Goal: Task Accomplishment & Management: Use online tool/utility

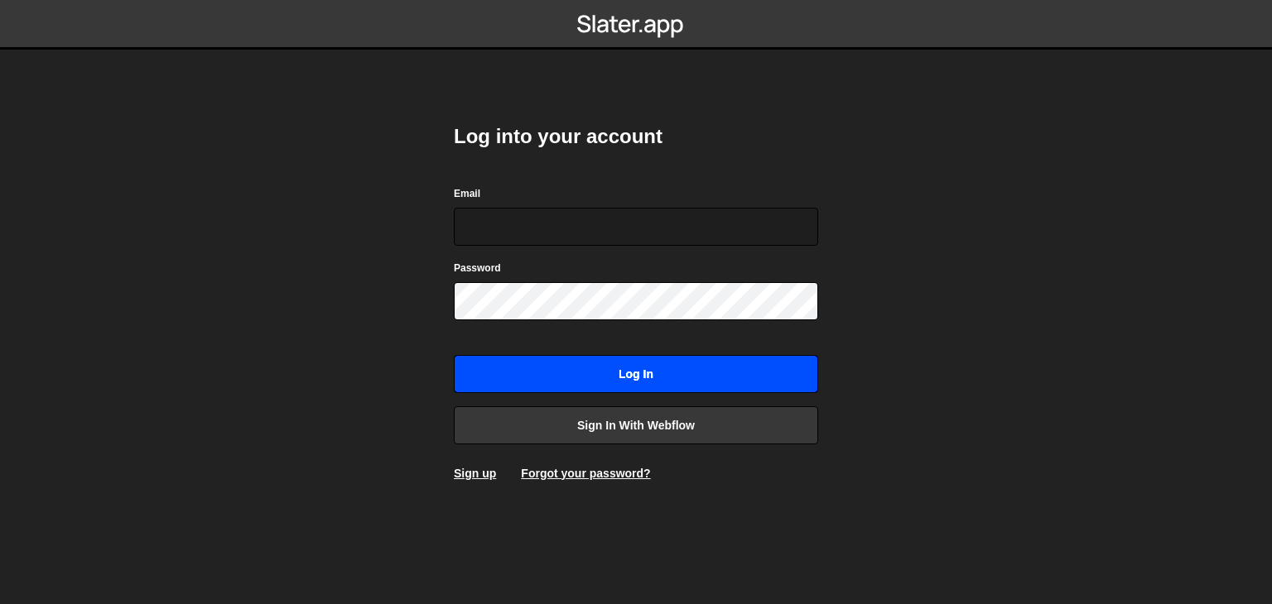
type input "victor.fernandes@ribus.com.br"
click at [619, 365] on input "Log in" at bounding box center [636, 374] width 364 height 38
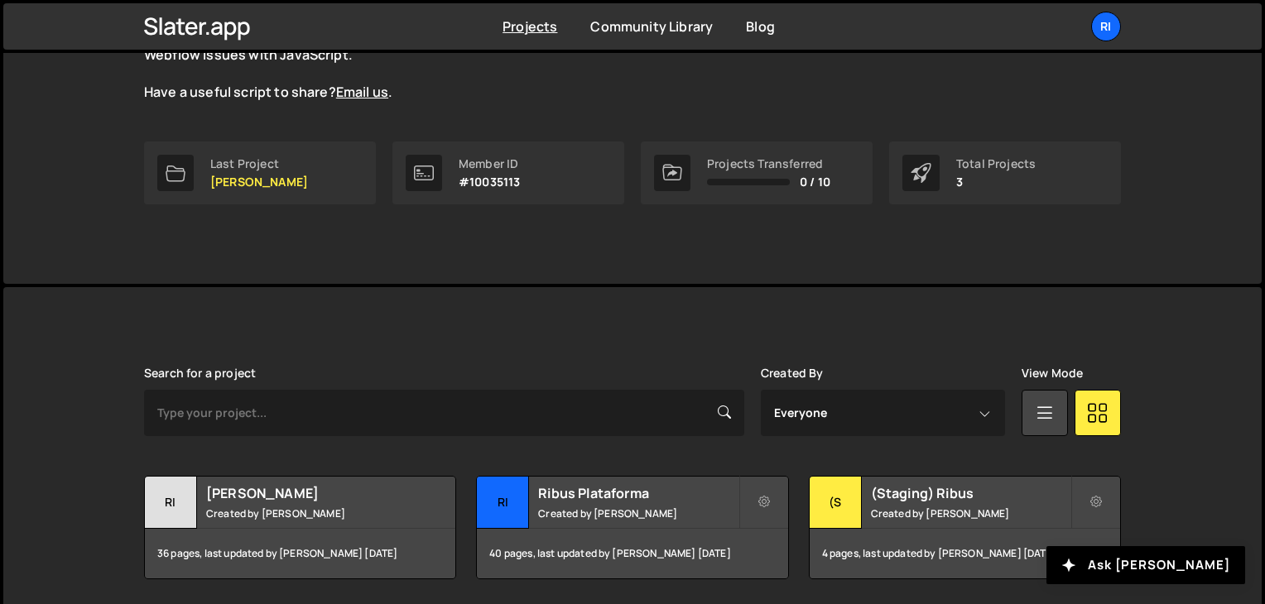
scroll to position [248, 0]
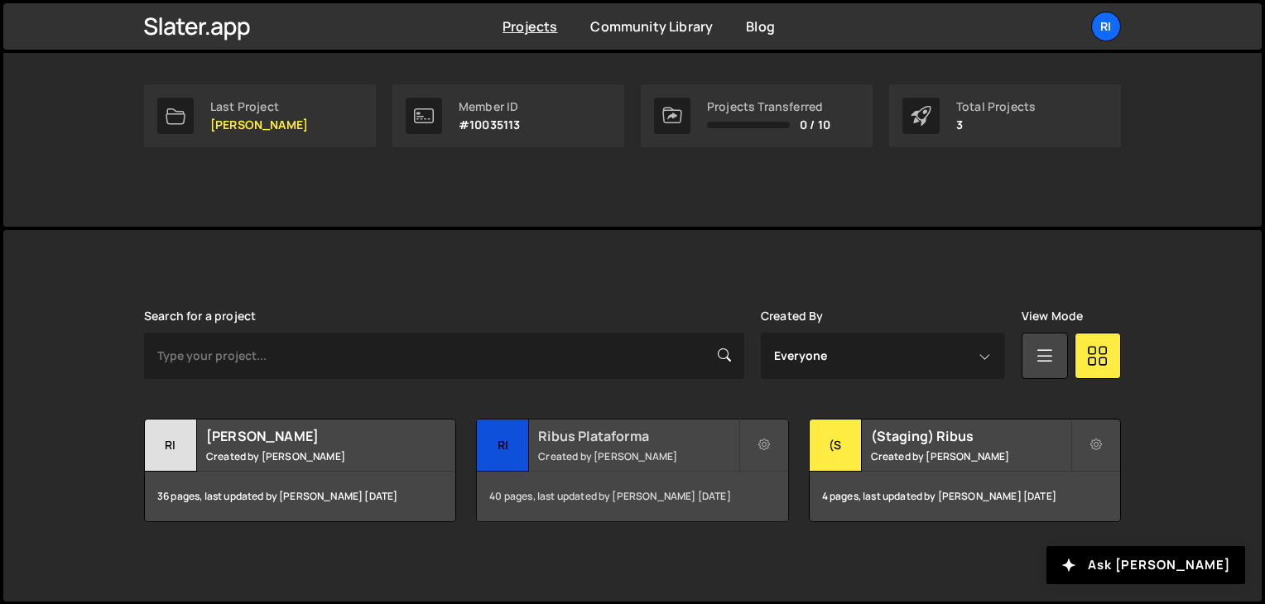
click at [630, 454] on small "Created by Victor Fernandes" at bounding box center [638, 457] width 200 height 14
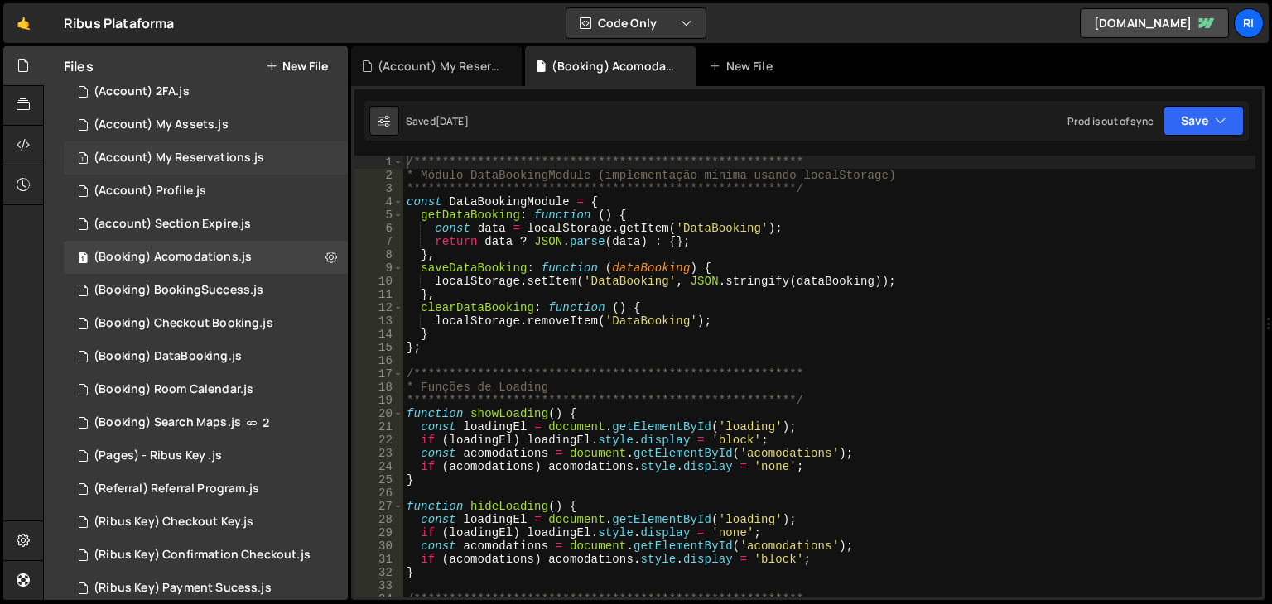
scroll to position [166, 0]
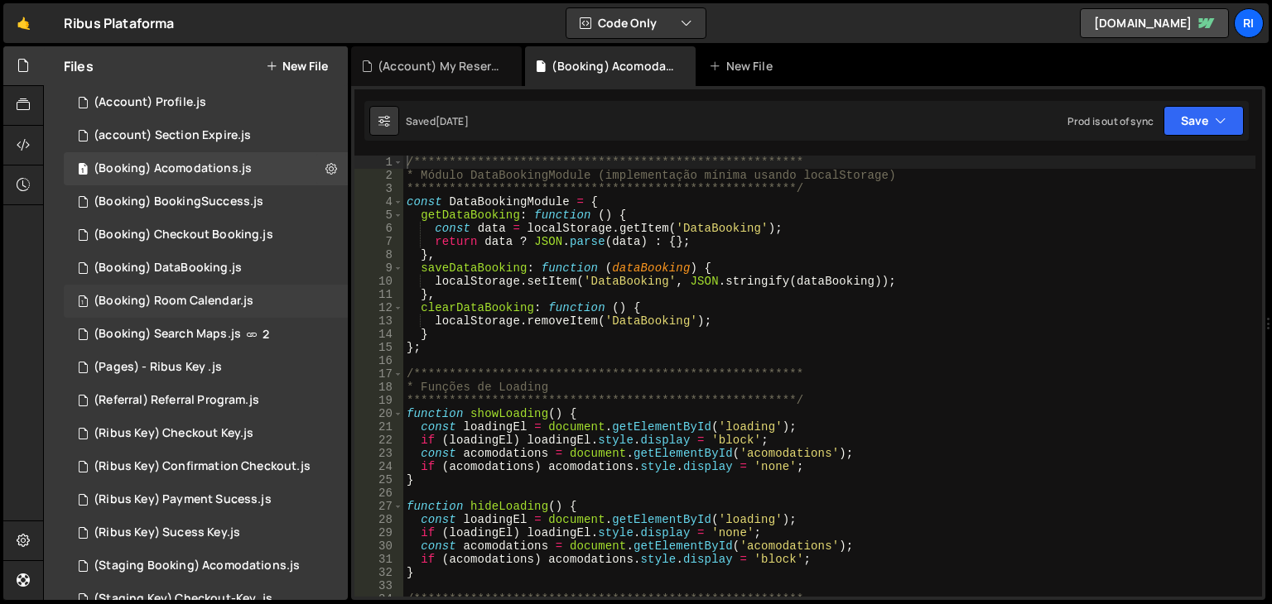
click at [241, 301] on div "(Booking) Room Calendar.js" at bounding box center [174, 301] width 160 height 15
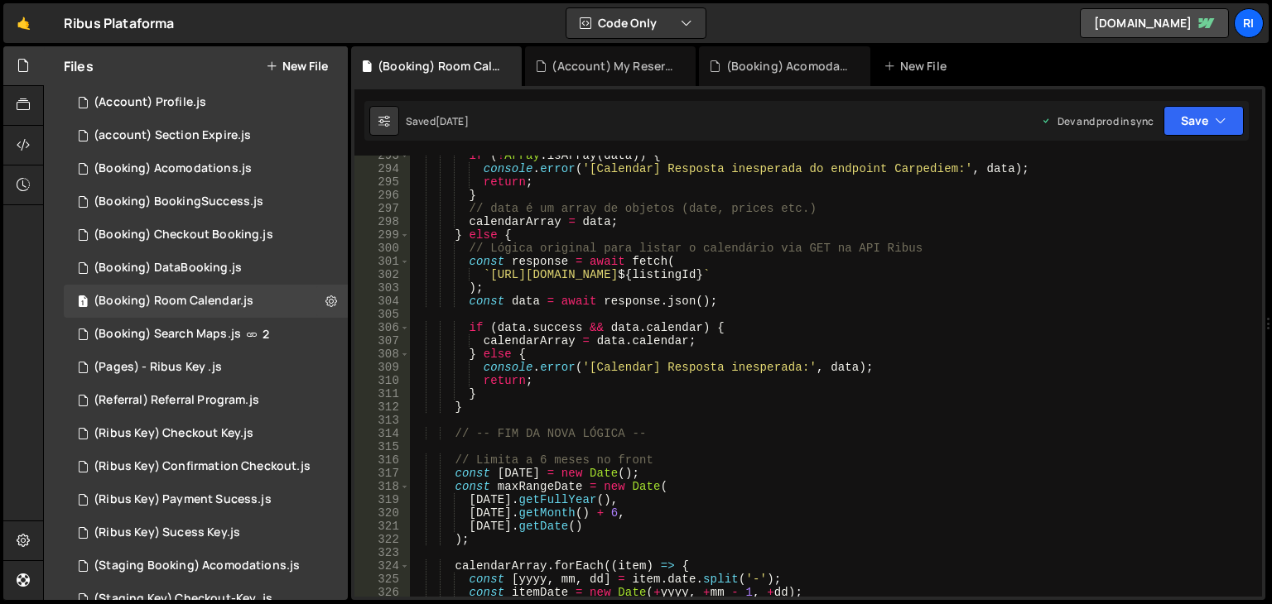
scroll to position [3874, 0]
type textarea "}"
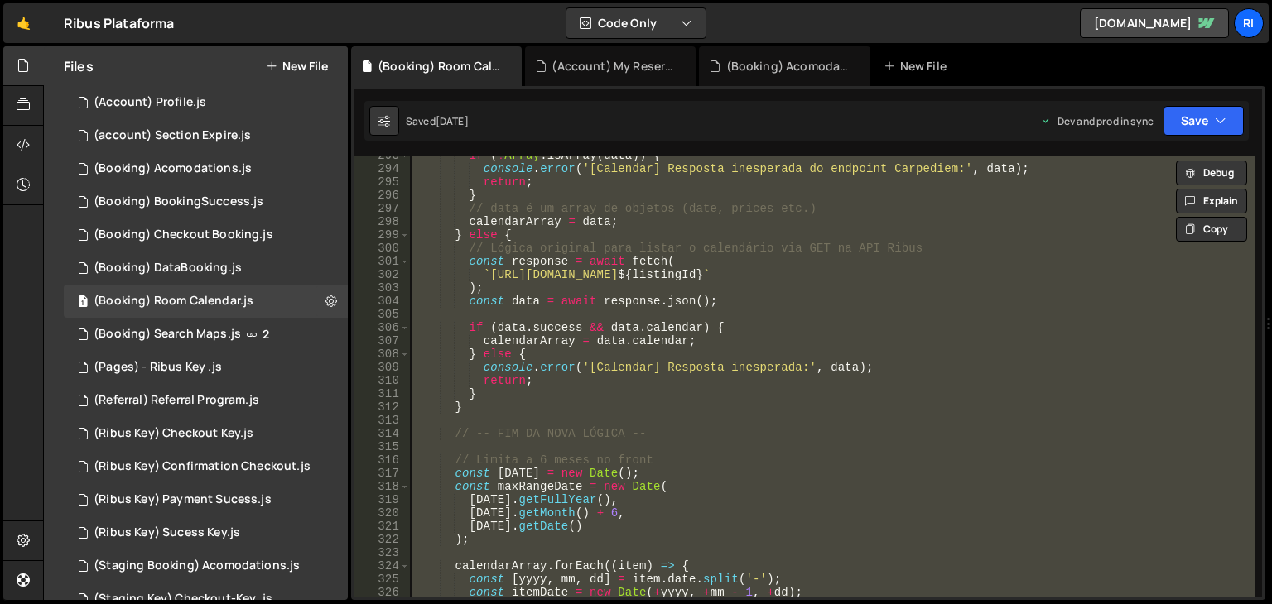
click at [720, 443] on div "if ( ! [GEOGRAPHIC_DATA] . isArray ( data )) { console . error ( '[Calendar] Re…" at bounding box center [832, 376] width 846 height 441
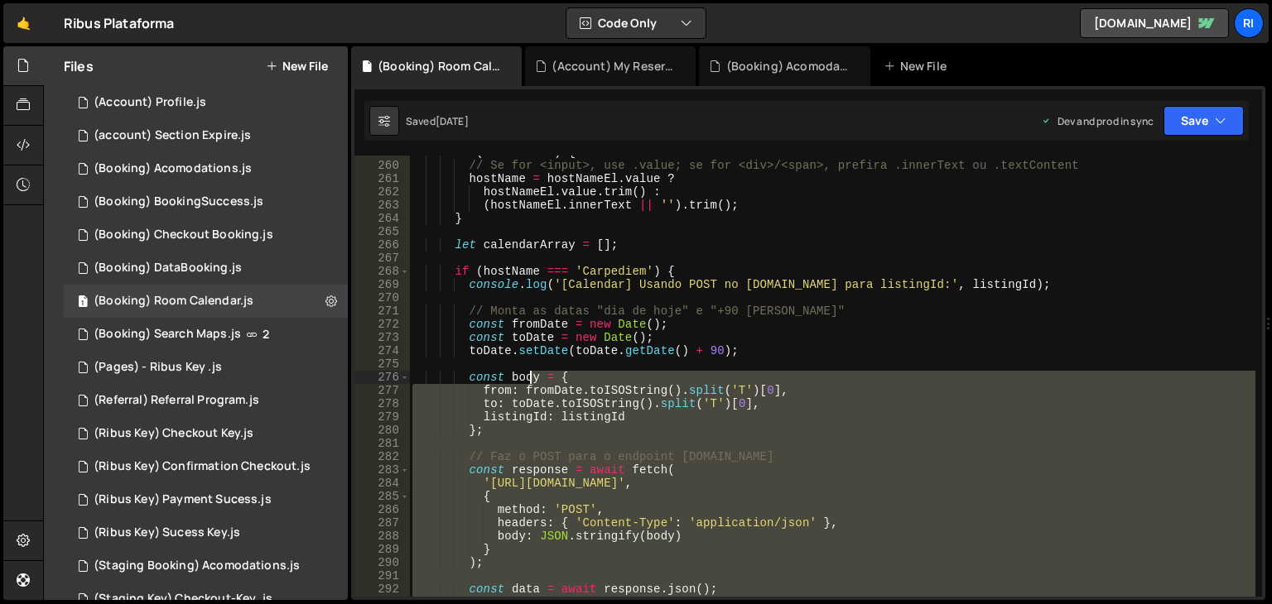
scroll to position [3427, 0]
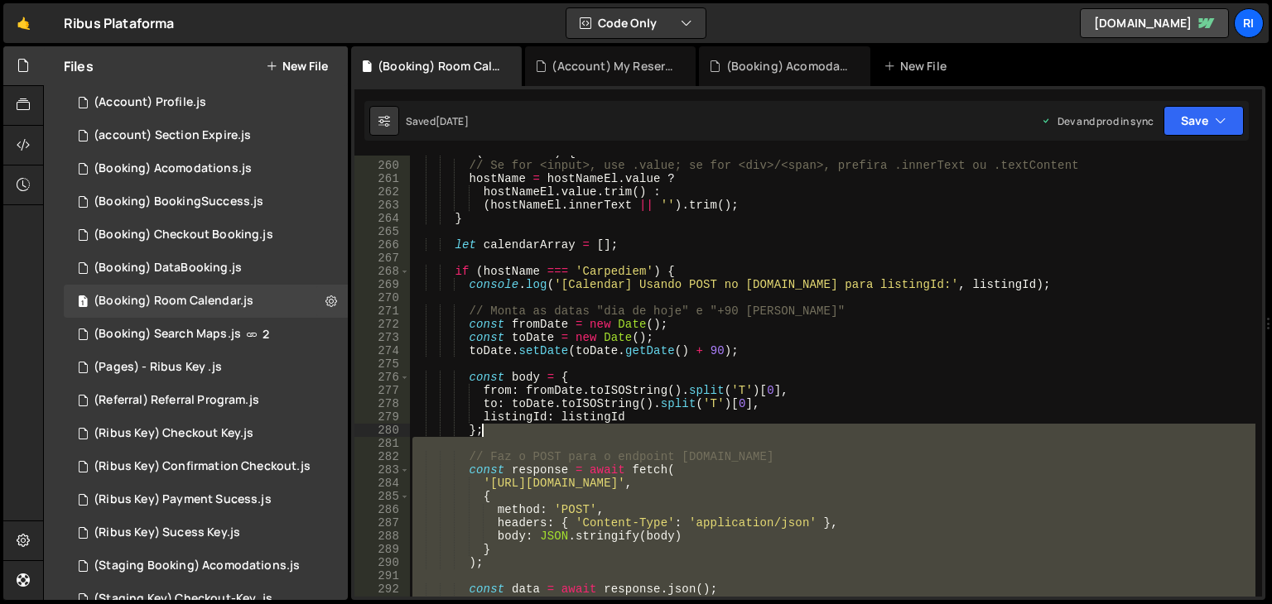
drag, startPoint x: 444, startPoint y: 377, endPoint x: 695, endPoint y: 440, distance: 259.4
click at [695, 440] on div "if ( hostNameEl ) { // Se for <input>, use .value; se for <div>/<span>, prefira…" at bounding box center [832, 380] width 846 height 468
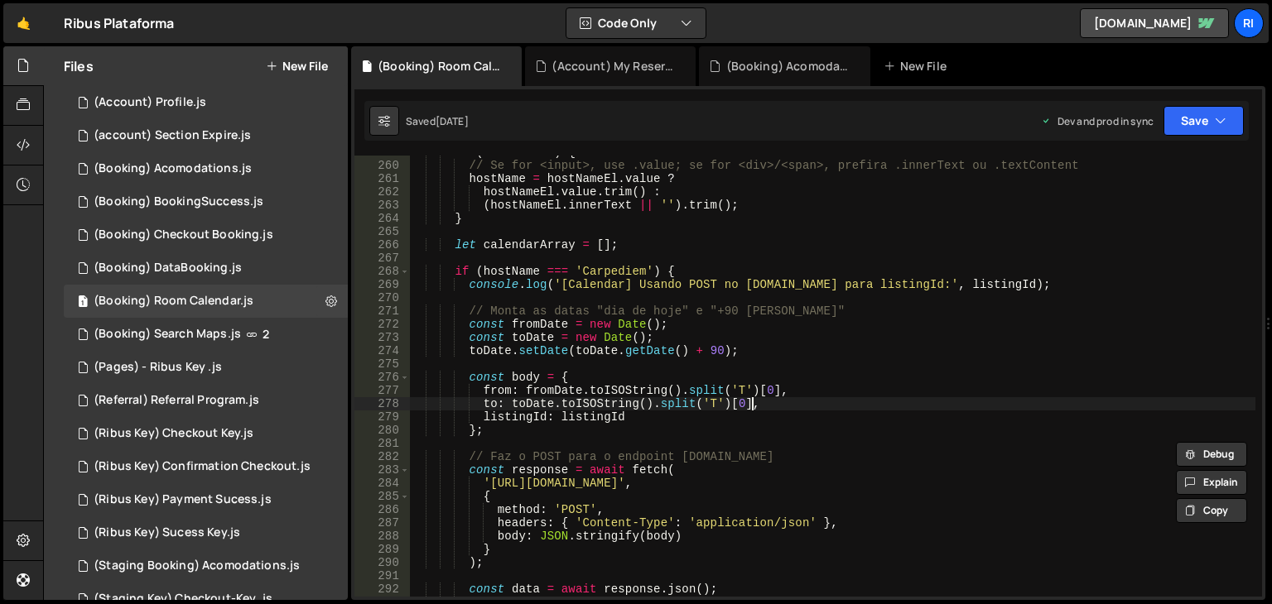
click at [758, 408] on div "if ( hostNameEl ) { // Se for <input>, use .value; se for <div>/<span>, prefira…" at bounding box center [832, 380] width 846 height 468
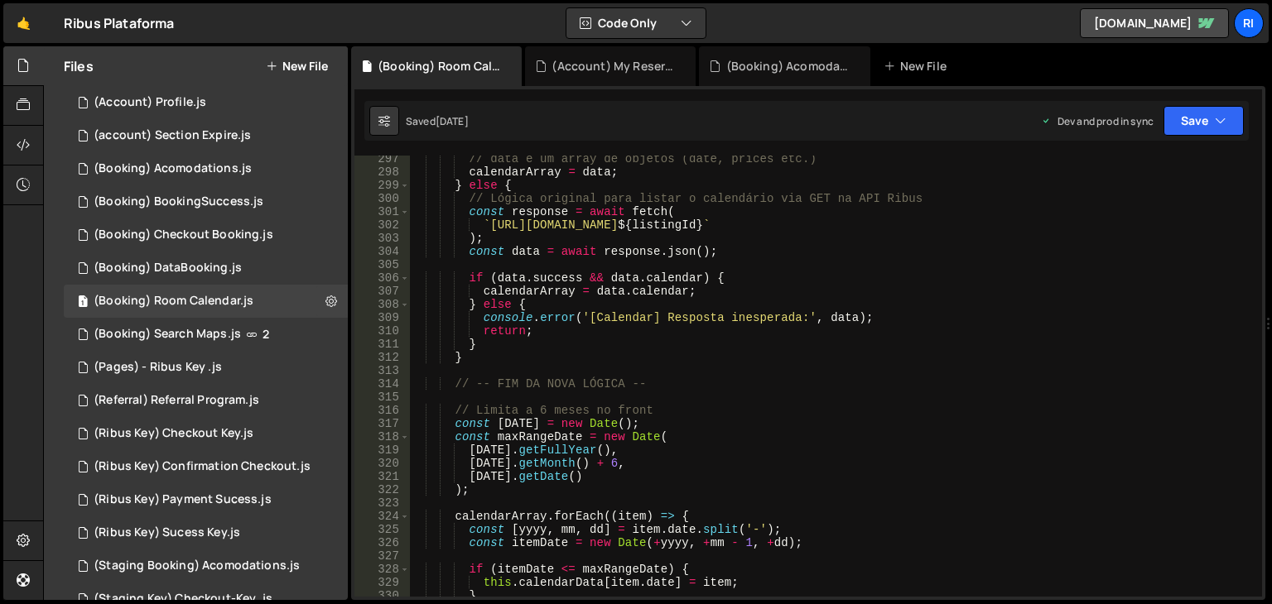
scroll to position [4023, 0]
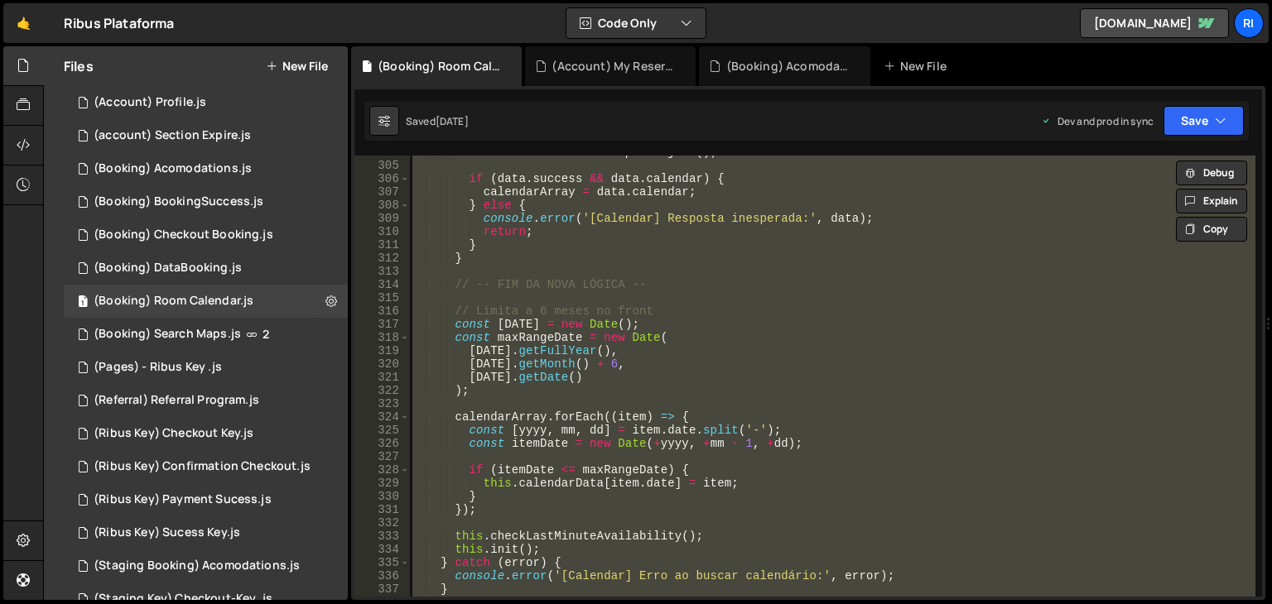
click at [676, 369] on div "const data = await response . json ( ) ; if ( data . success && data . calendar…" at bounding box center [832, 376] width 846 height 441
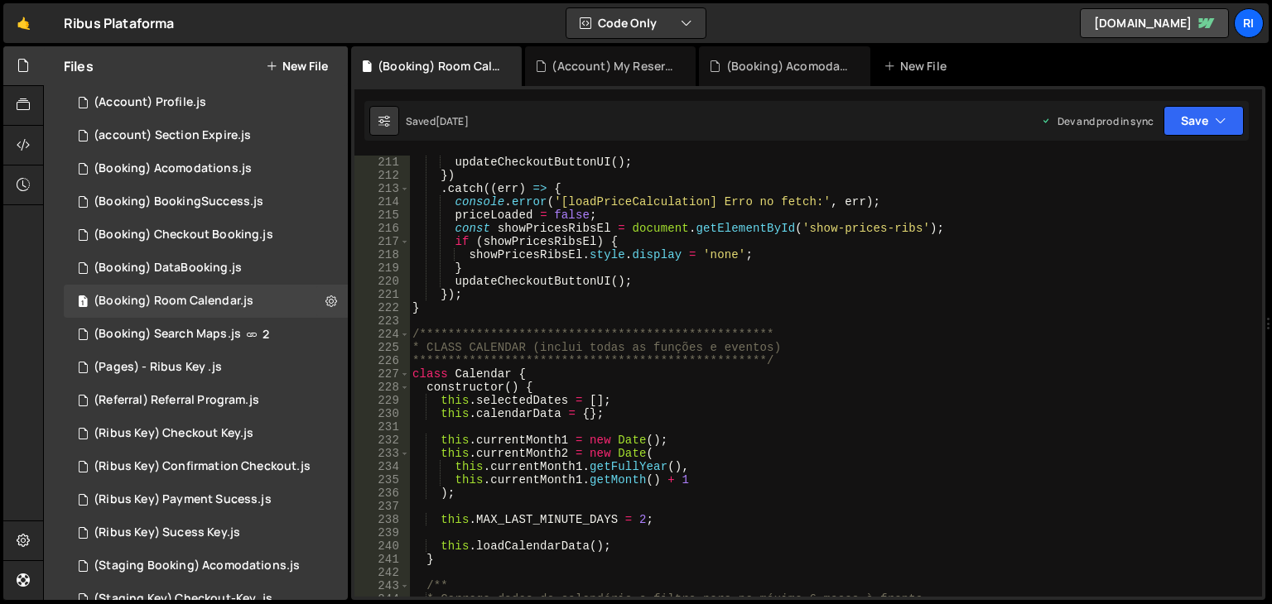
scroll to position [2782, 0]
drag, startPoint x: 419, startPoint y: 330, endPoint x: 440, endPoint y: 334, distance: 21.0
click at [440, 334] on div "**********" at bounding box center [832, 390] width 846 height 468
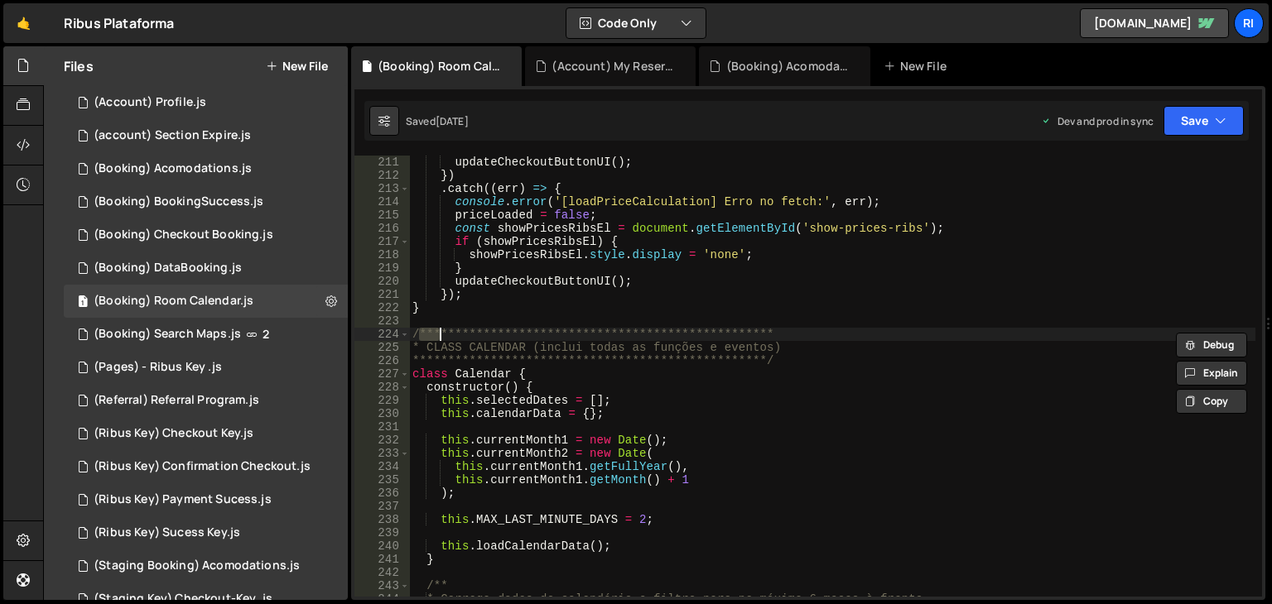
click at [479, 347] on div "**********" at bounding box center [832, 390] width 846 height 468
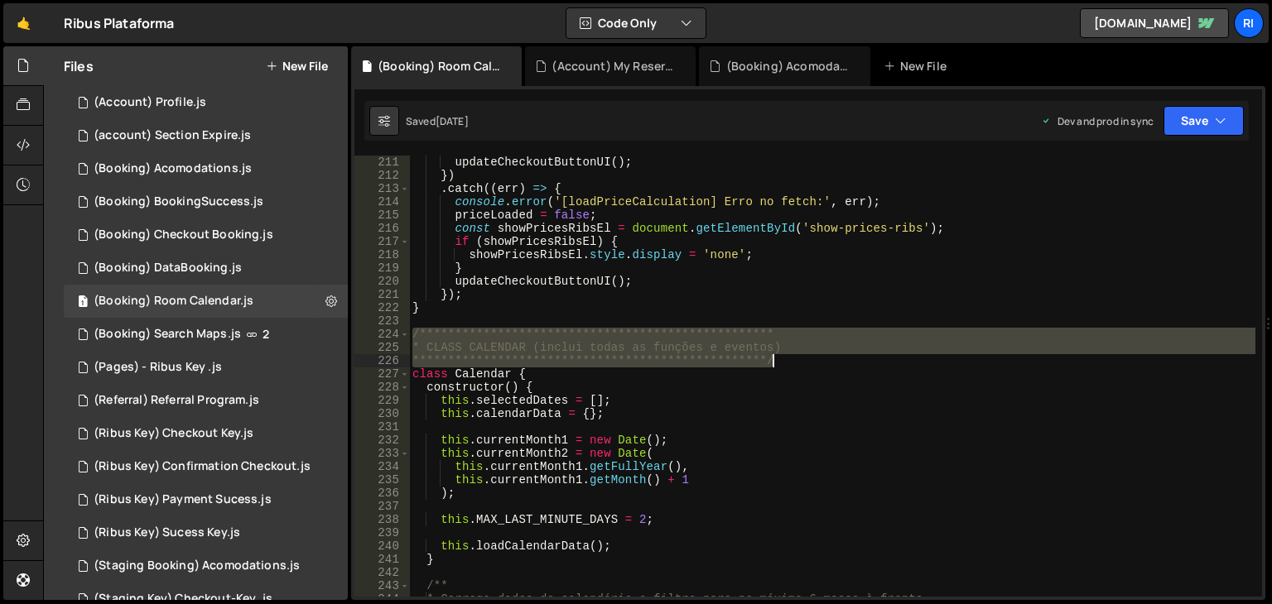
drag, startPoint x: 411, startPoint y: 329, endPoint x: 795, endPoint y: 357, distance: 385.1
click at [791, 357] on div "**********" at bounding box center [832, 390] width 846 height 468
type textarea "**********"
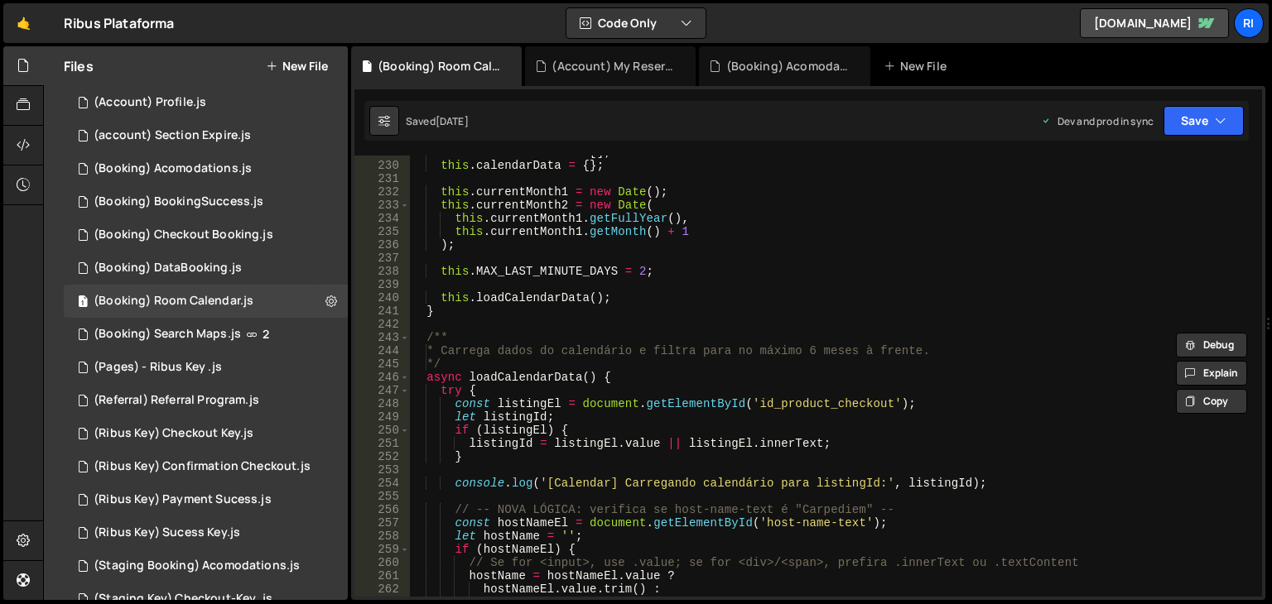
scroll to position [2931, 0]
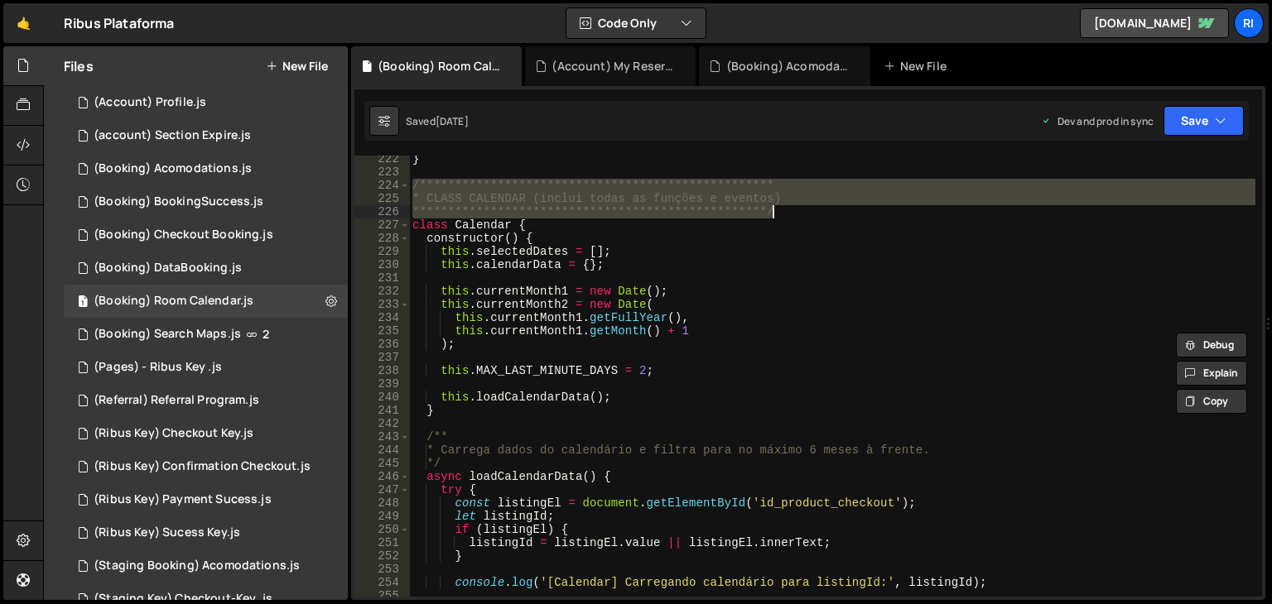
click at [689, 361] on div "**********" at bounding box center [832, 386] width 846 height 468
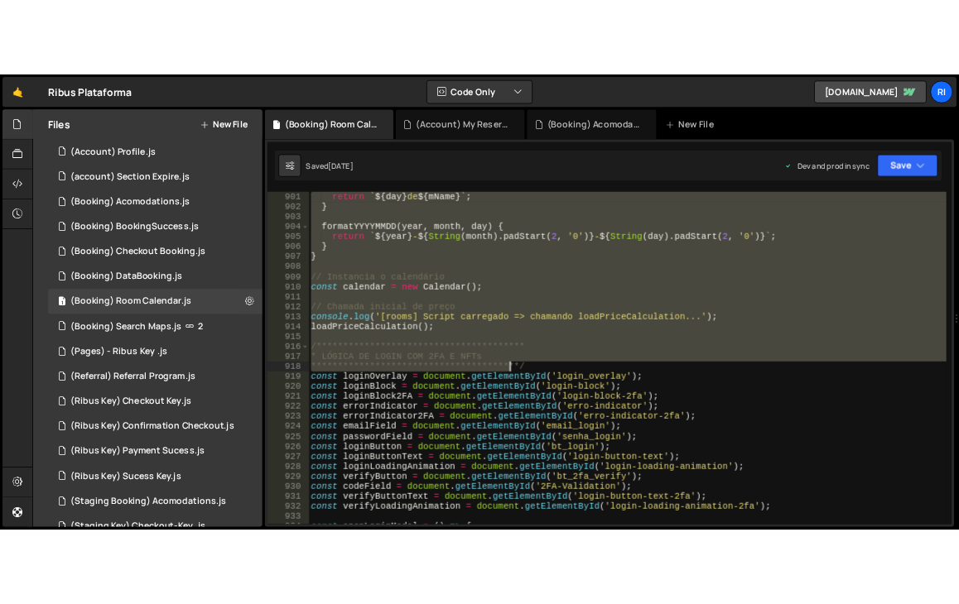
scroll to position [11971, 0]
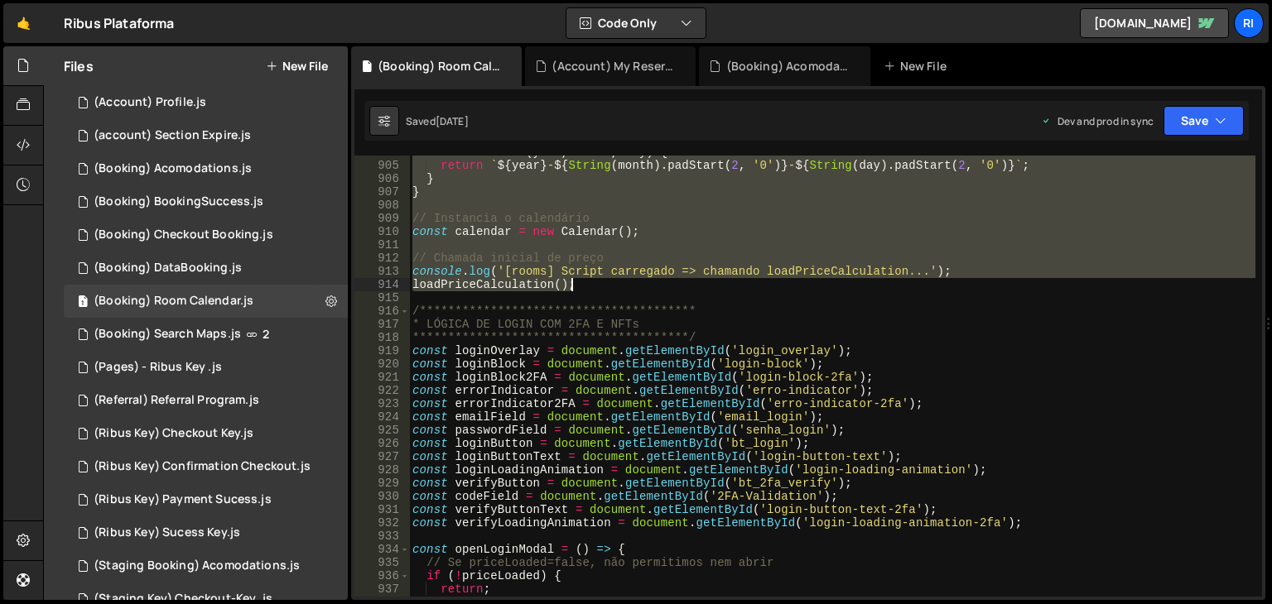
drag, startPoint x: 413, startPoint y: 184, endPoint x: 642, endPoint y: 290, distance: 252.6
click at [642, 290] on div "**********" at bounding box center [832, 380] width 846 height 468
click at [1212, 124] on button "Save" at bounding box center [1203, 121] width 80 height 30
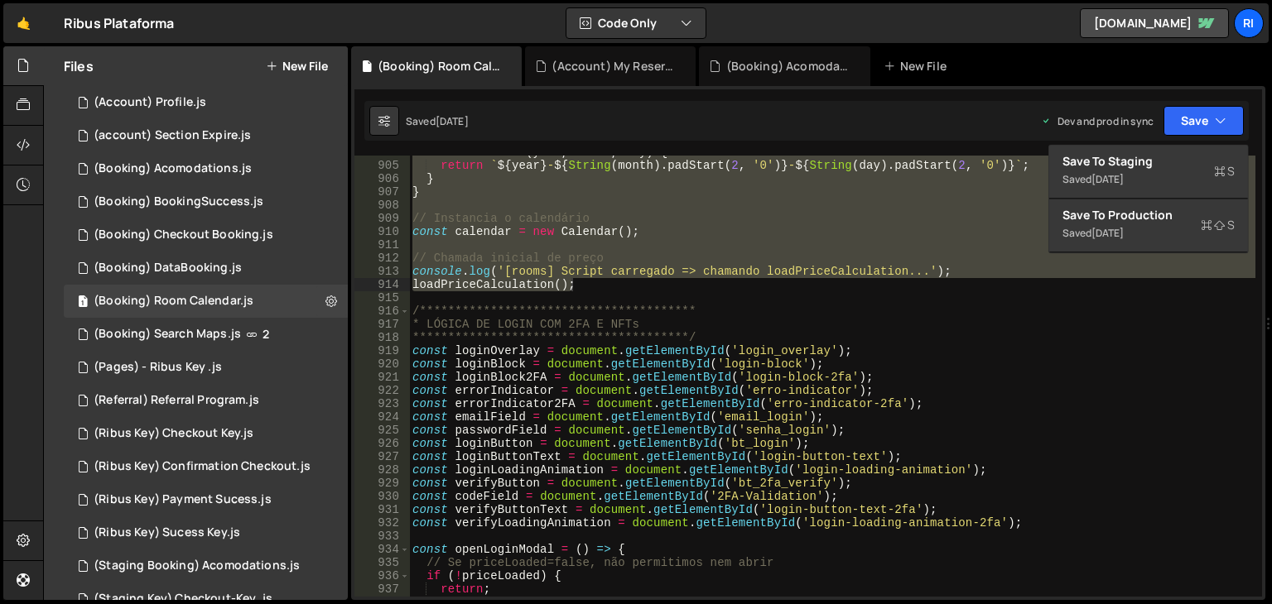
click at [1003, 130] on div "Saved [DATE] Dev and prod in sync Upgrade to Edit Save Save to Staging S Saved …" at bounding box center [806, 121] width 884 height 40
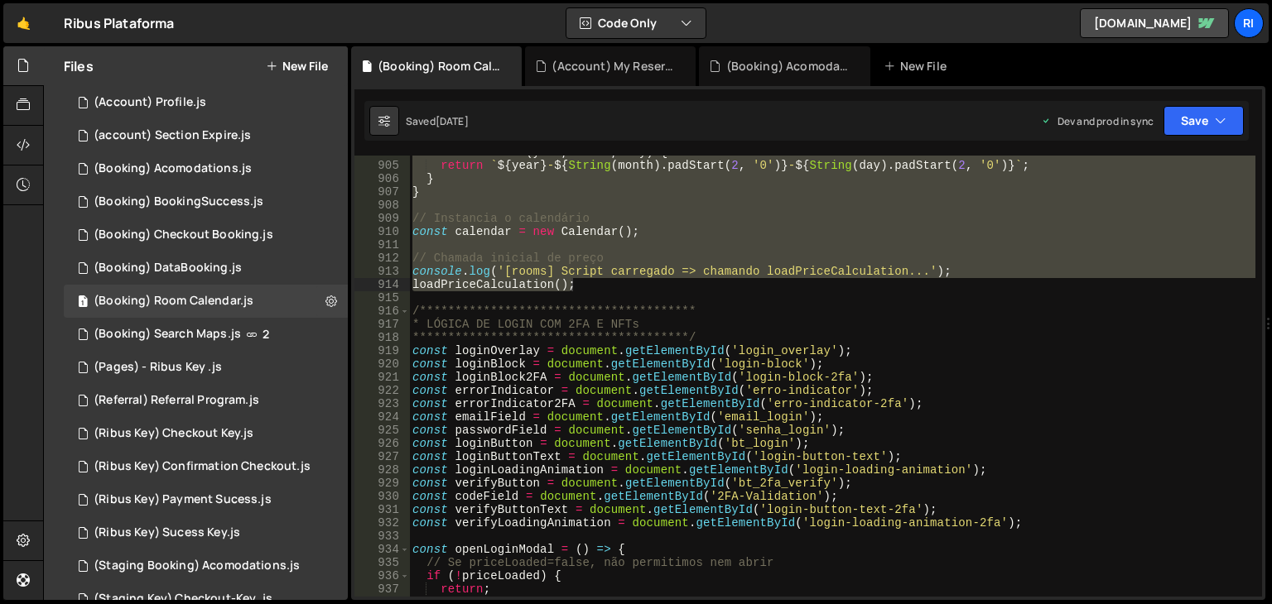
click at [1179, 136] on div "Saved [DATE] Dev and prod in sync Upgrade to Edit Save Save to Staging S Saved …" at bounding box center [806, 121] width 884 height 40
click at [1191, 133] on button "Save" at bounding box center [1203, 121] width 80 height 30
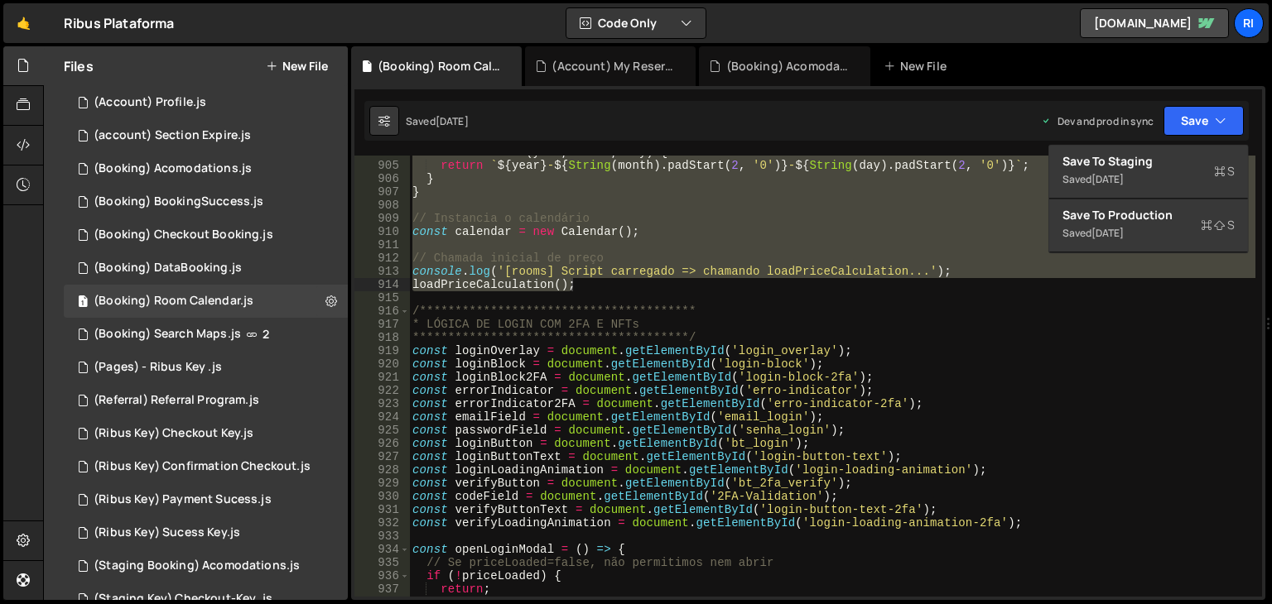
click at [966, 136] on div "Saved [DATE] Dev and prod in sync Upgrade to Edit Save Save to Staging S Saved …" at bounding box center [806, 121] width 884 height 40
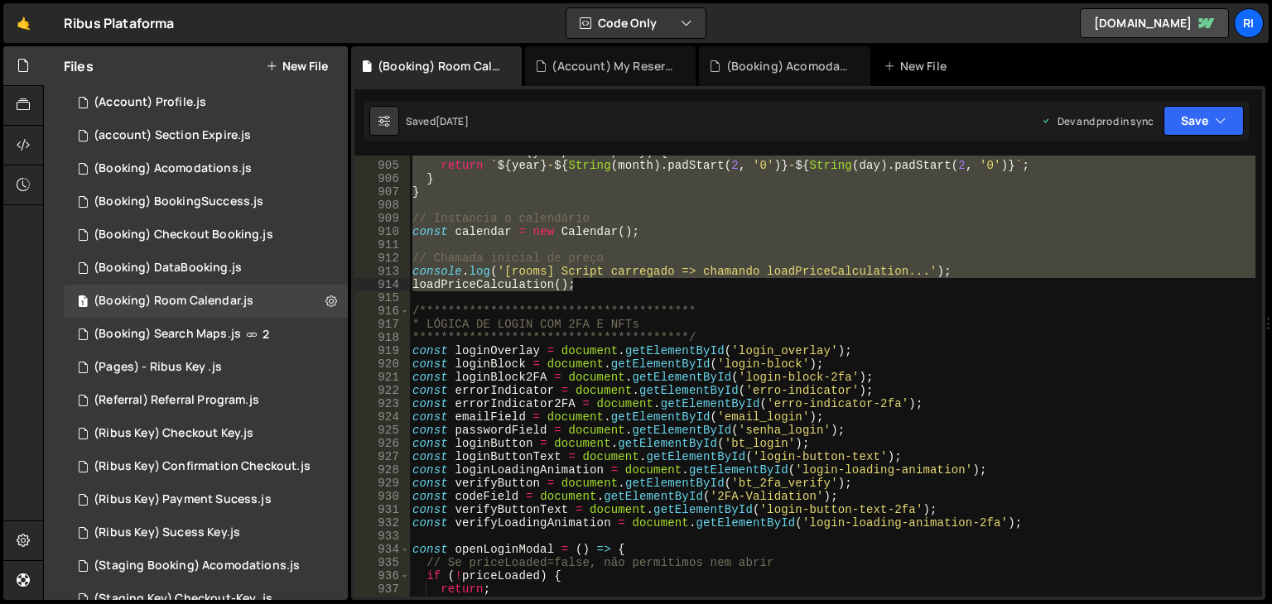
click at [465, 197] on div "**********" at bounding box center [832, 376] width 846 height 441
type textarea "}"
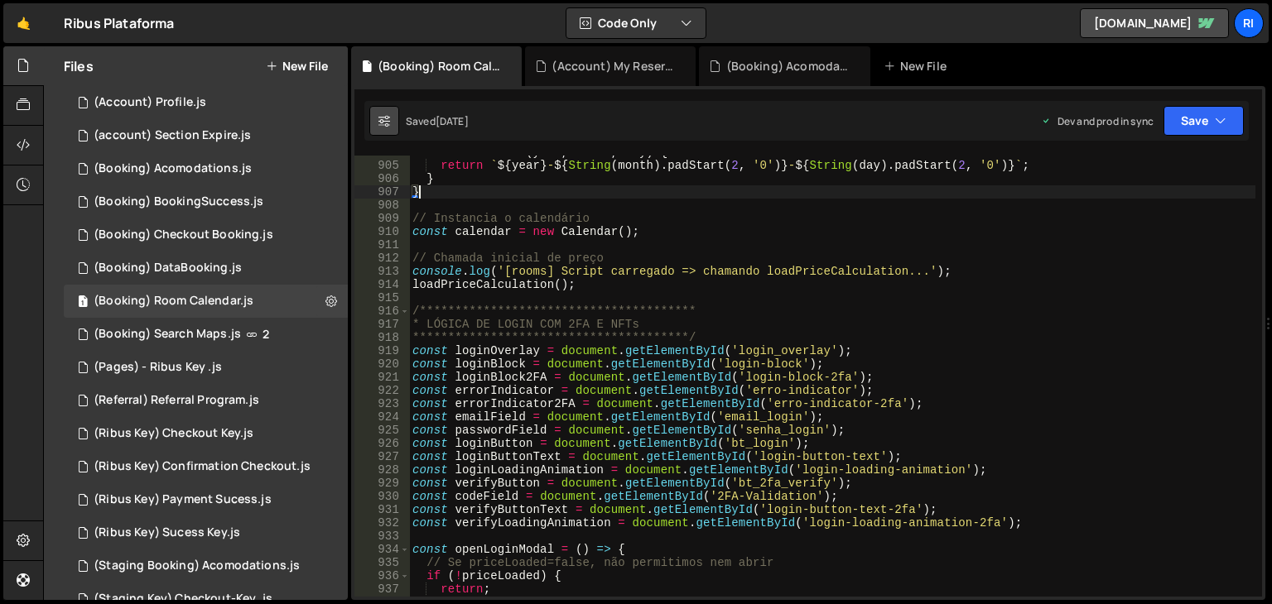
click at [386, 123] on icon at bounding box center [384, 121] width 12 height 17
select select "editor"
select select "ace/theme/monokai"
type input "14"
checkbox input "true"
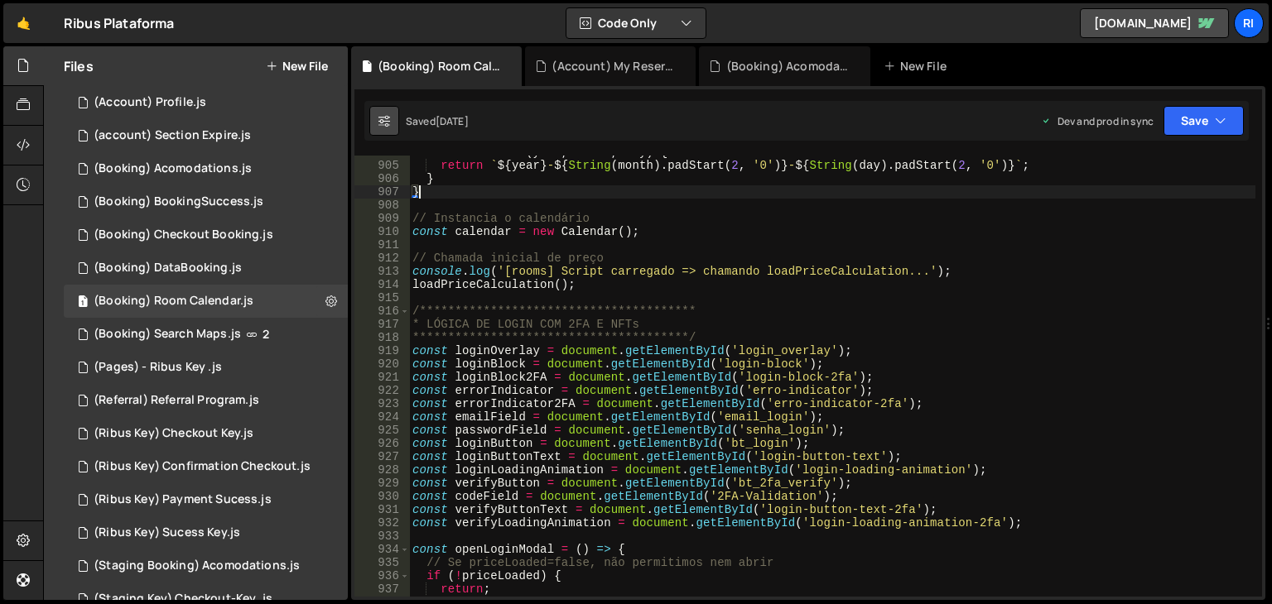
checkbox input "true"
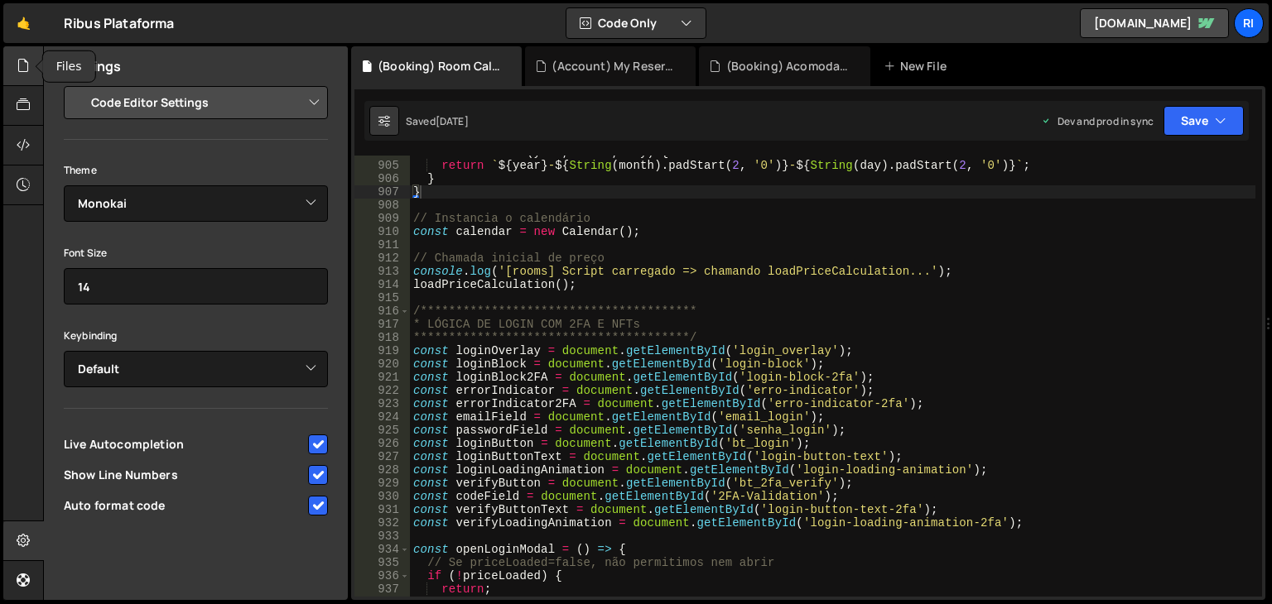
click at [22, 73] on icon at bounding box center [23, 65] width 13 height 18
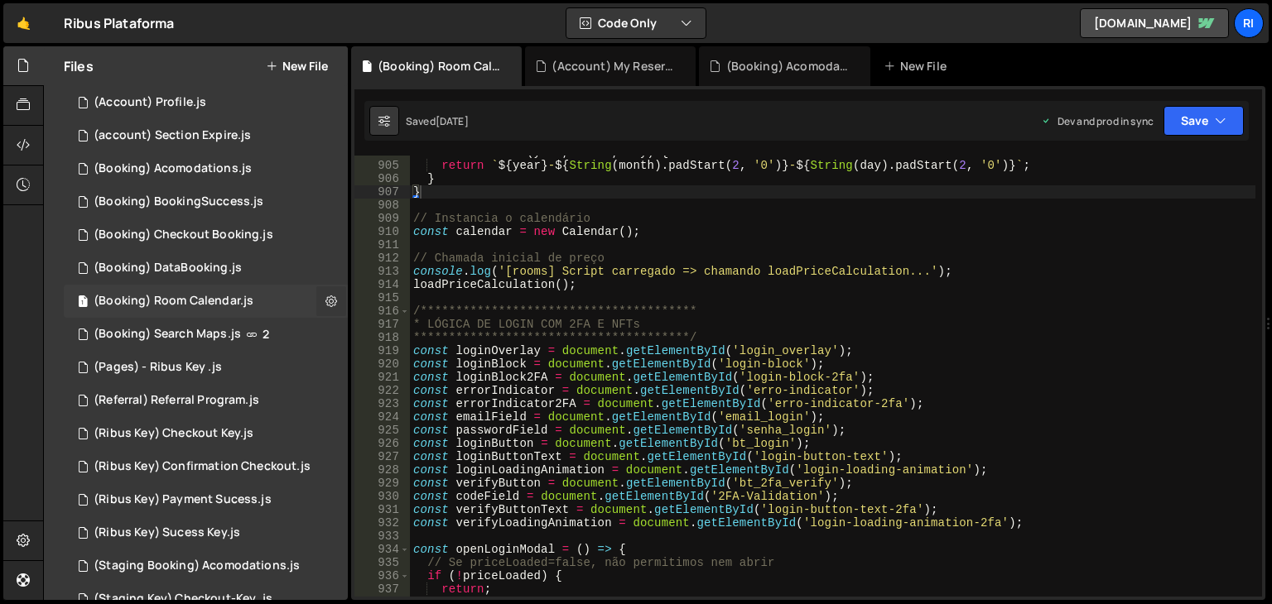
click at [325, 305] on icon at bounding box center [331, 301] width 12 height 16
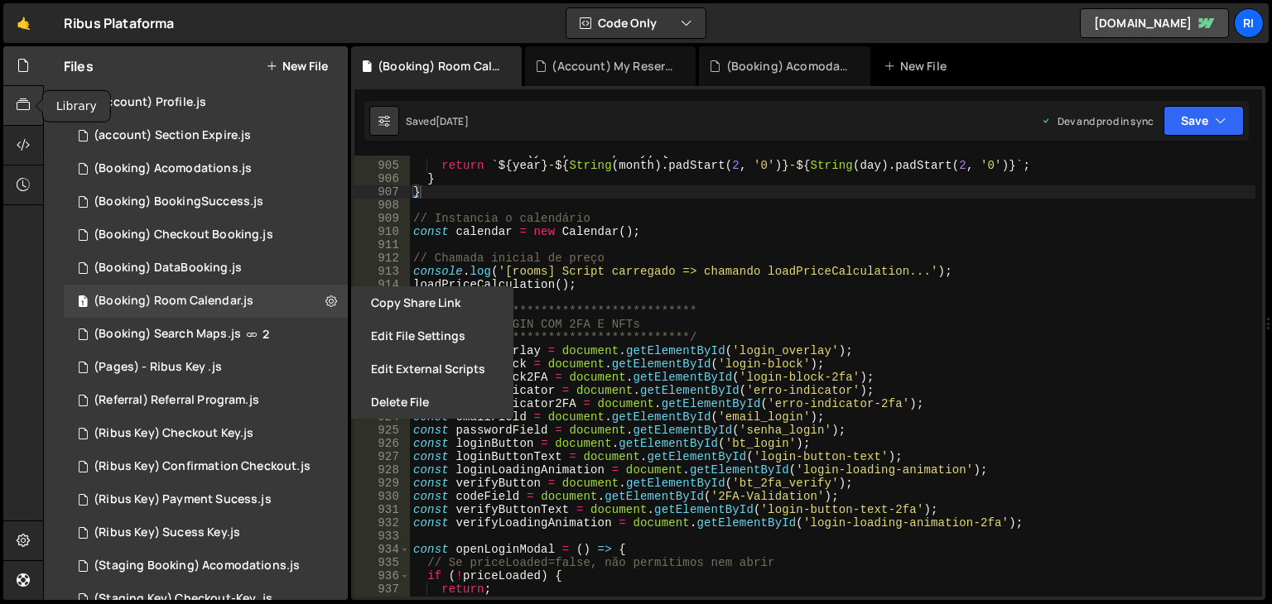
click at [20, 108] on icon at bounding box center [23, 105] width 13 height 18
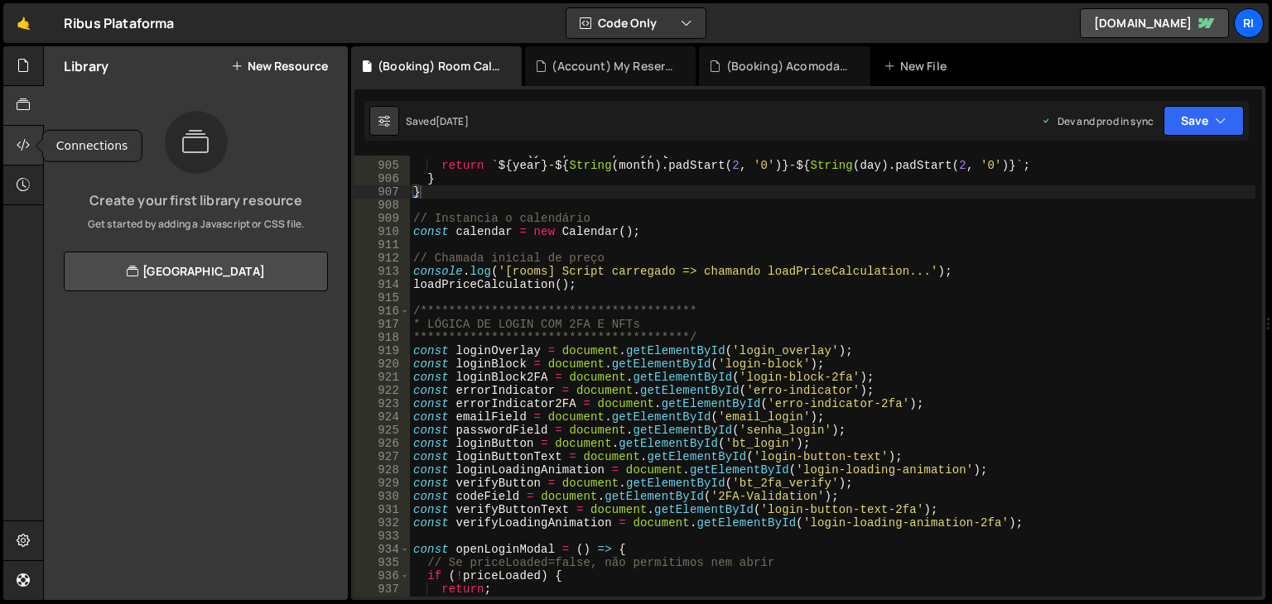
click at [26, 142] on icon at bounding box center [23, 145] width 13 height 18
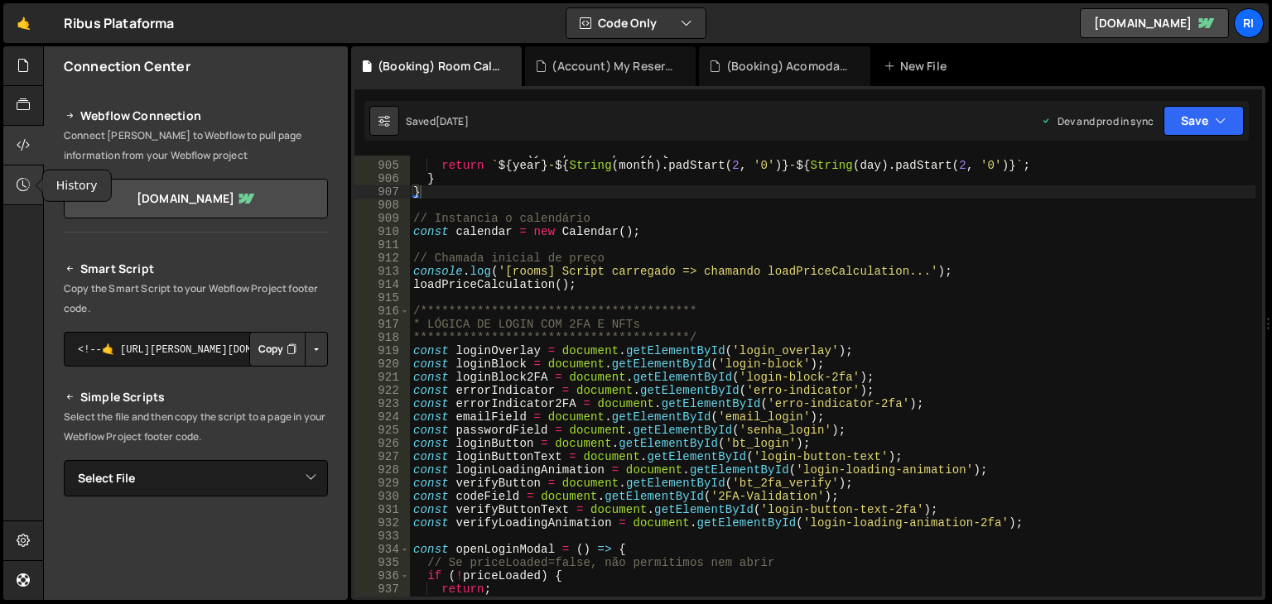
click at [20, 183] on icon at bounding box center [23, 185] width 13 height 18
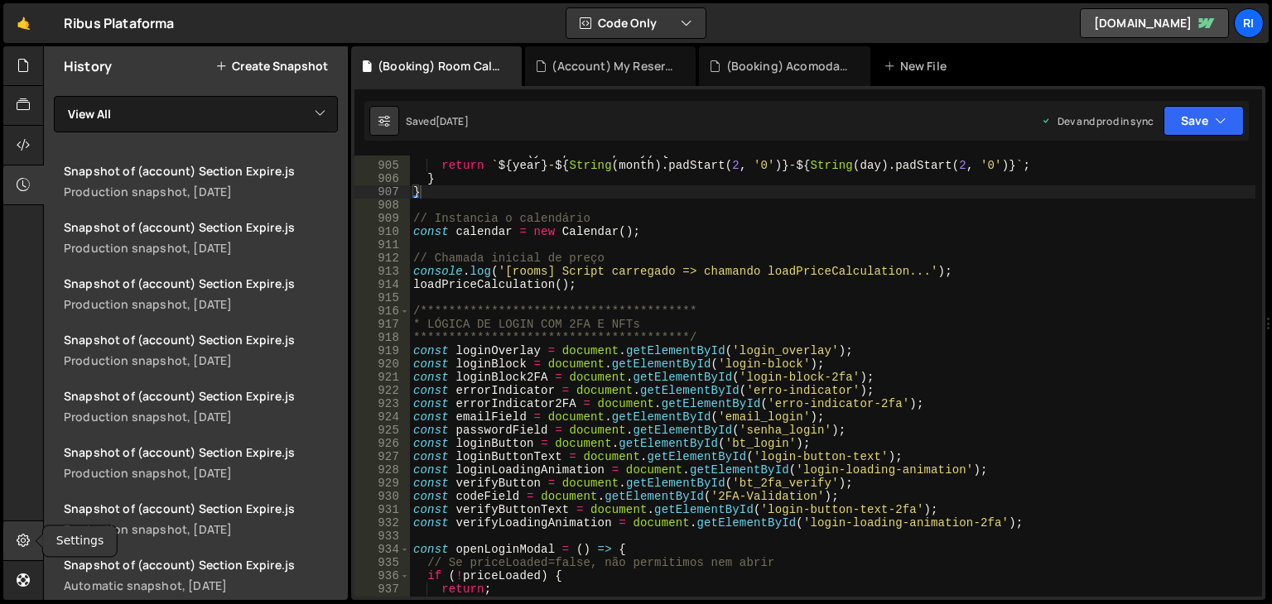
click at [22, 554] on div at bounding box center [23, 542] width 41 height 40
select select "project"
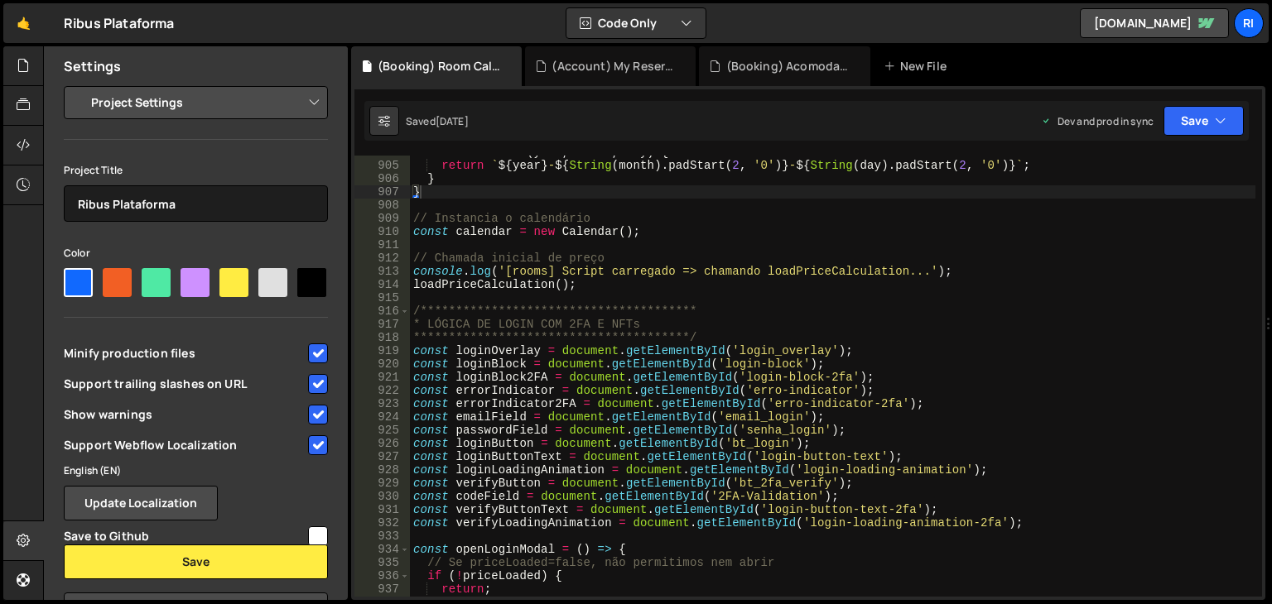
click at [758, 305] on div "**********" at bounding box center [832, 380] width 845 height 468
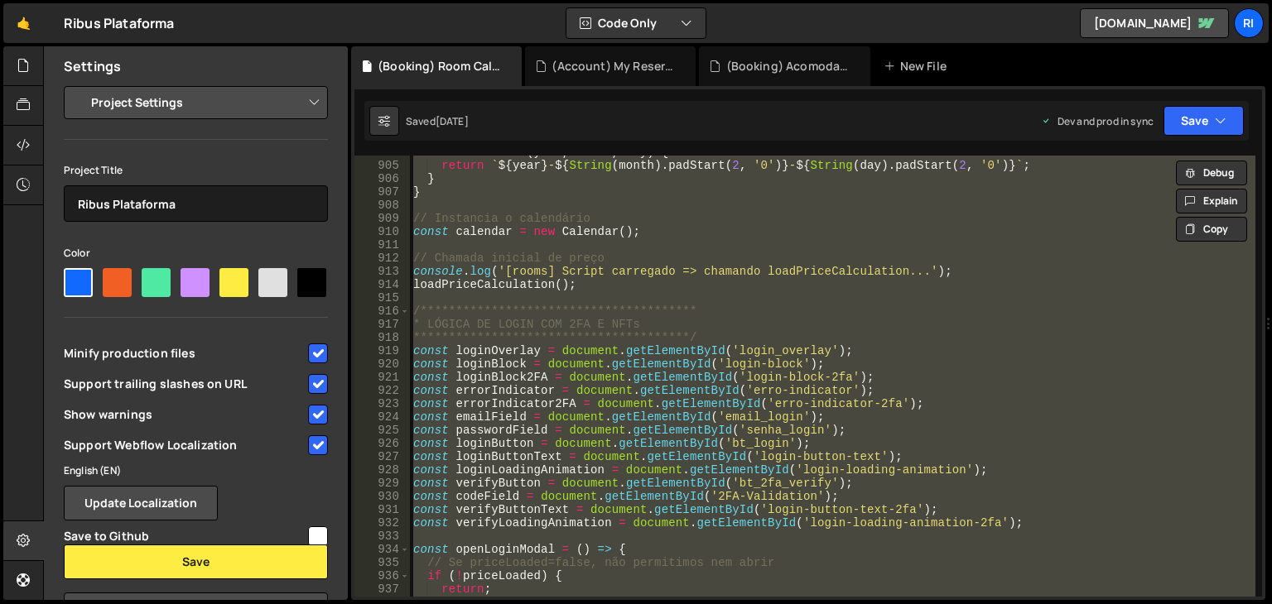
click at [1118, 286] on div "**********" at bounding box center [832, 380] width 845 height 468
type textarea "loadPriceCalculation();"
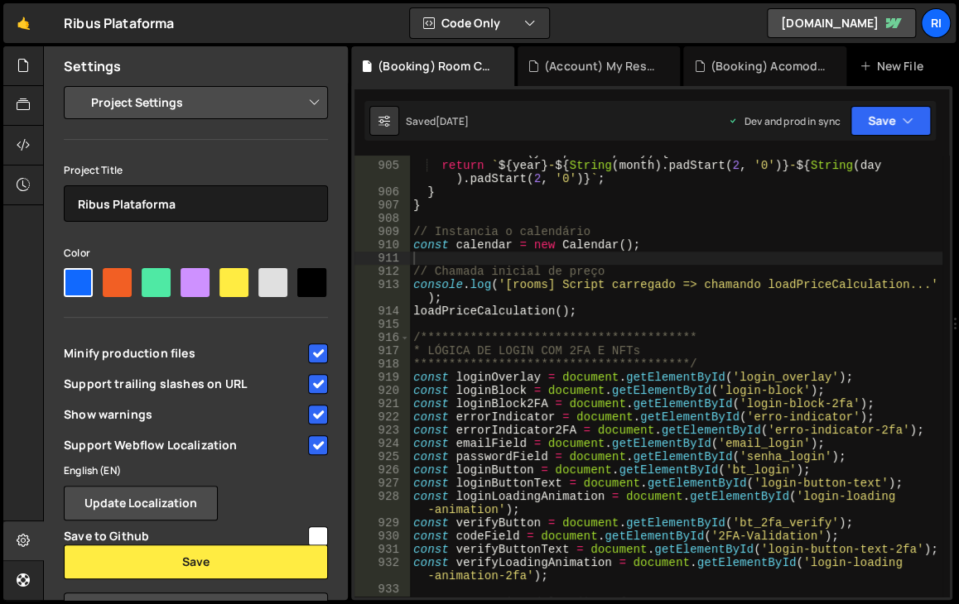
scroll to position [12699, 0]
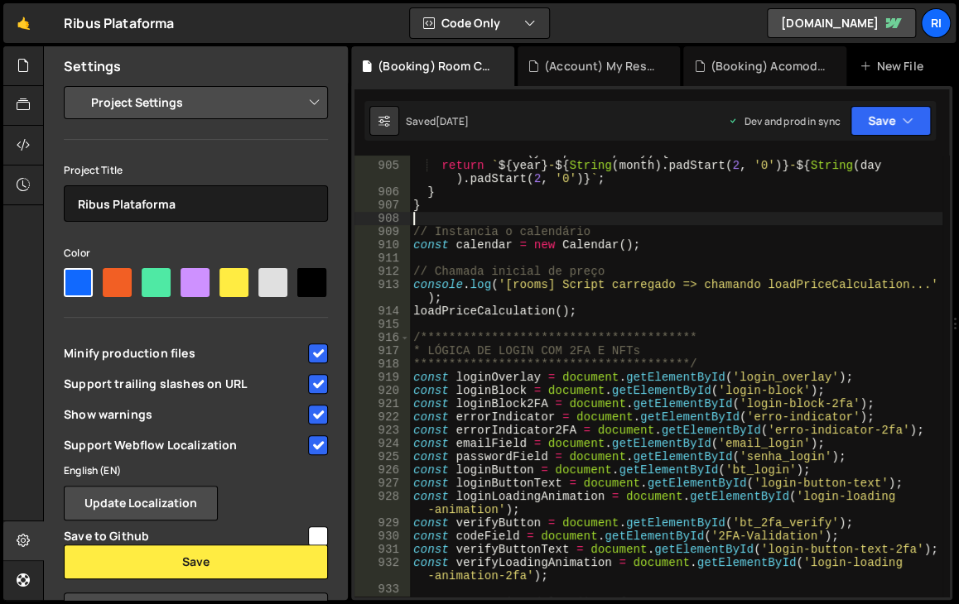
click at [755, 219] on div "**********" at bounding box center [676, 380] width 532 height 468
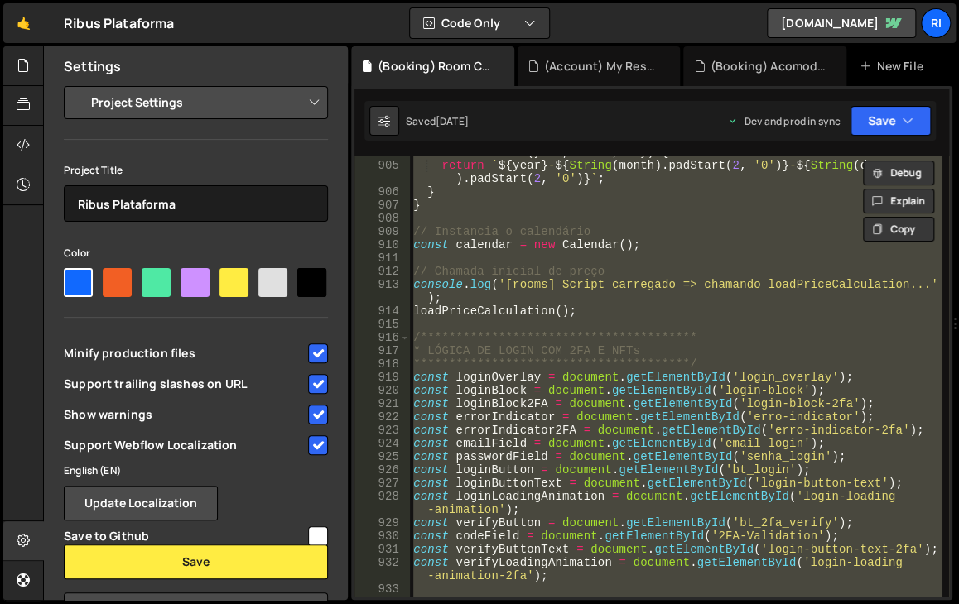
click at [748, 247] on div "**********" at bounding box center [676, 380] width 532 height 468
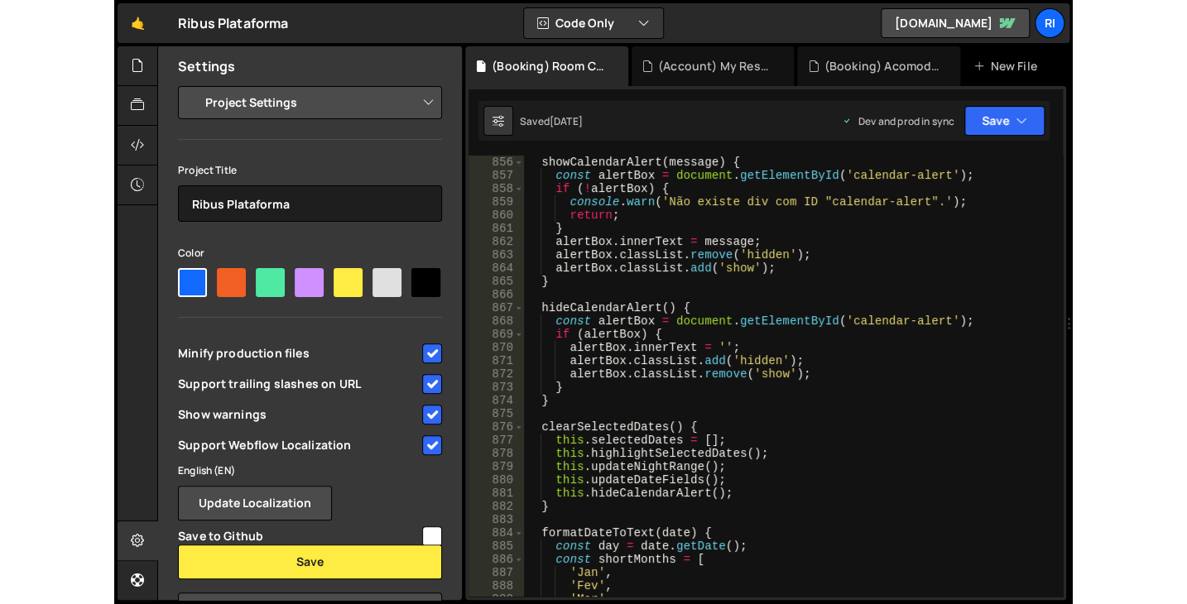
scroll to position [11805, 0]
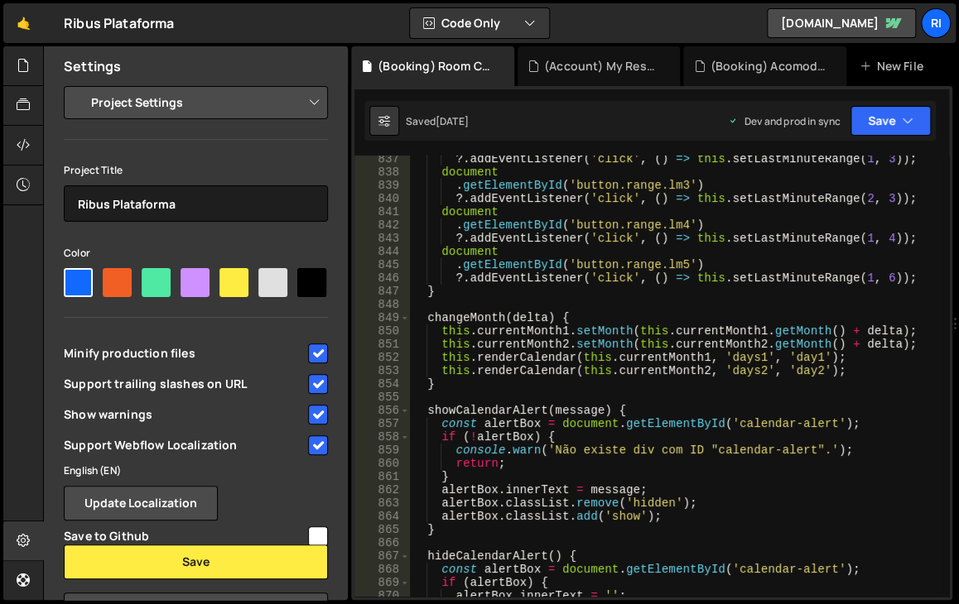
drag, startPoint x: 950, startPoint y: 428, endPoint x: 945, endPoint y: 406, distance: 21.9
click at [945, 406] on div "**********" at bounding box center [651, 343] width 601 height 514
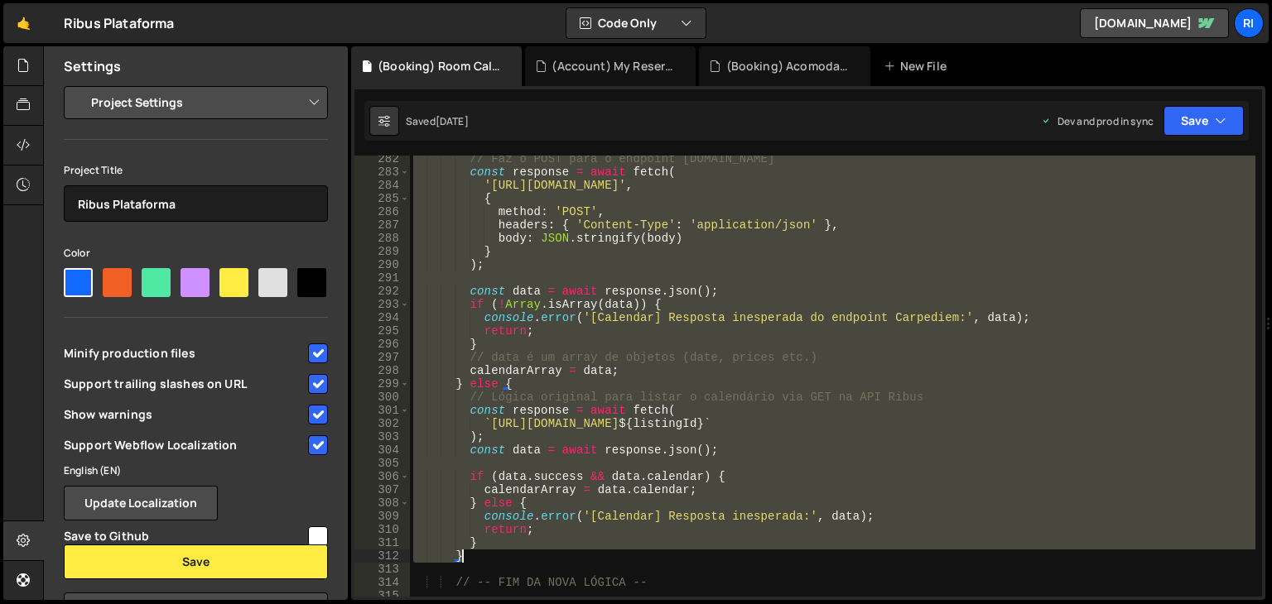
scroll to position [3825, 0]
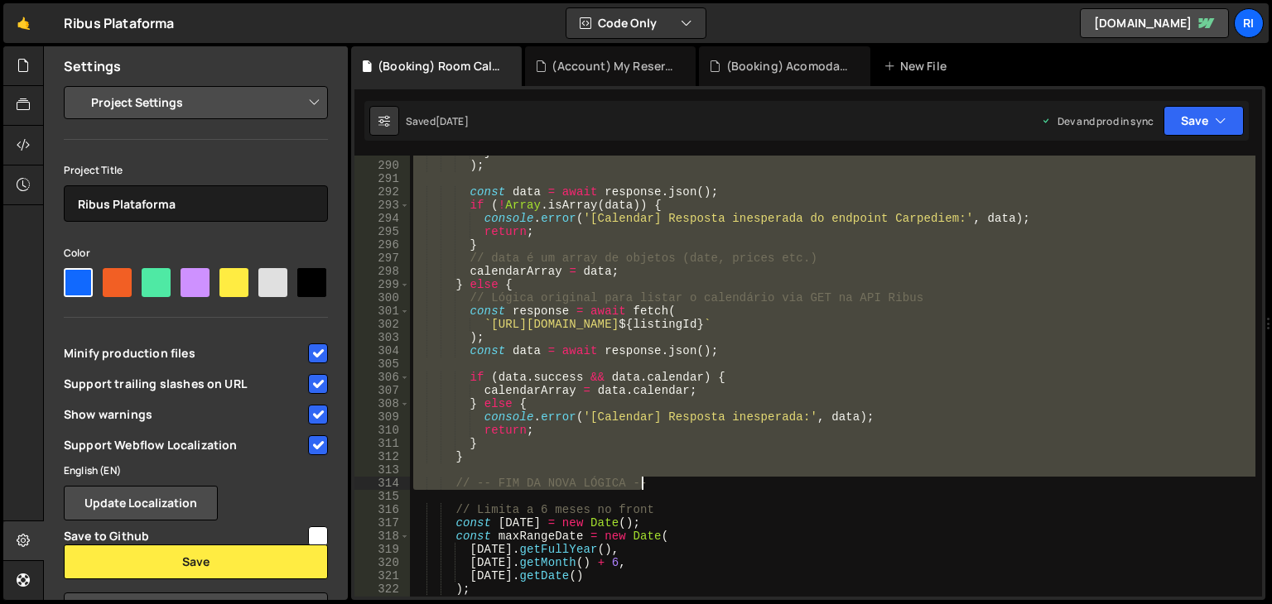
drag, startPoint x: 457, startPoint y: 210, endPoint x: 761, endPoint y: 483, distance: 408.6
click at [761, 483] on div "} ) ; const data = await response . json ( ) ; if ( ! [GEOGRAPHIC_DATA] . isArr…" at bounding box center [832, 380] width 845 height 468
click at [797, 382] on div "} ) ; const data = await response . json ( ) ; if ( ! [GEOGRAPHIC_DATA] . isArr…" at bounding box center [832, 376] width 845 height 441
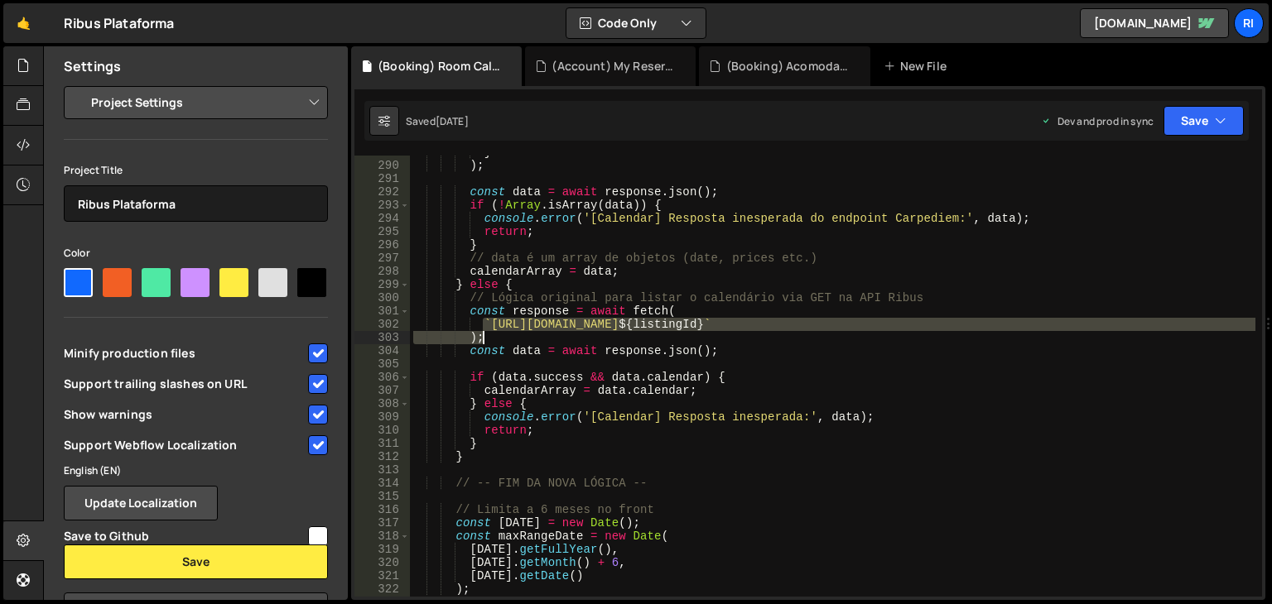
drag, startPoint x: 482, startPoint y: 324, endPoint x: 961, endPoint y: 338, distance: 479.5
click at [961, 338] on div "} ) ; const data = await response . json ( ) ; if ( ! [GEOGRAPHIC_DATA] . isArr…" at bounding box center [832, 380] width 845 height 468
click at [927, 339] on div "} ) ; const data = await response . json ( ) ; if ( ! [GEOGRAPHIC_DATA] . isArr…" at bounding box center [832, 376] width 845 height 441
drag, startPoint x: 916, startPoint y: 320, endPoint x: 492, endPoint y: 325, distance: 423.9
click at [492, 325] on div "} ) ; const data = await response . json ( ) ; if ( ! [GEOGRAPHIC_DATA] . isArr…" at bounding box center [832, 380] width 845 height 468
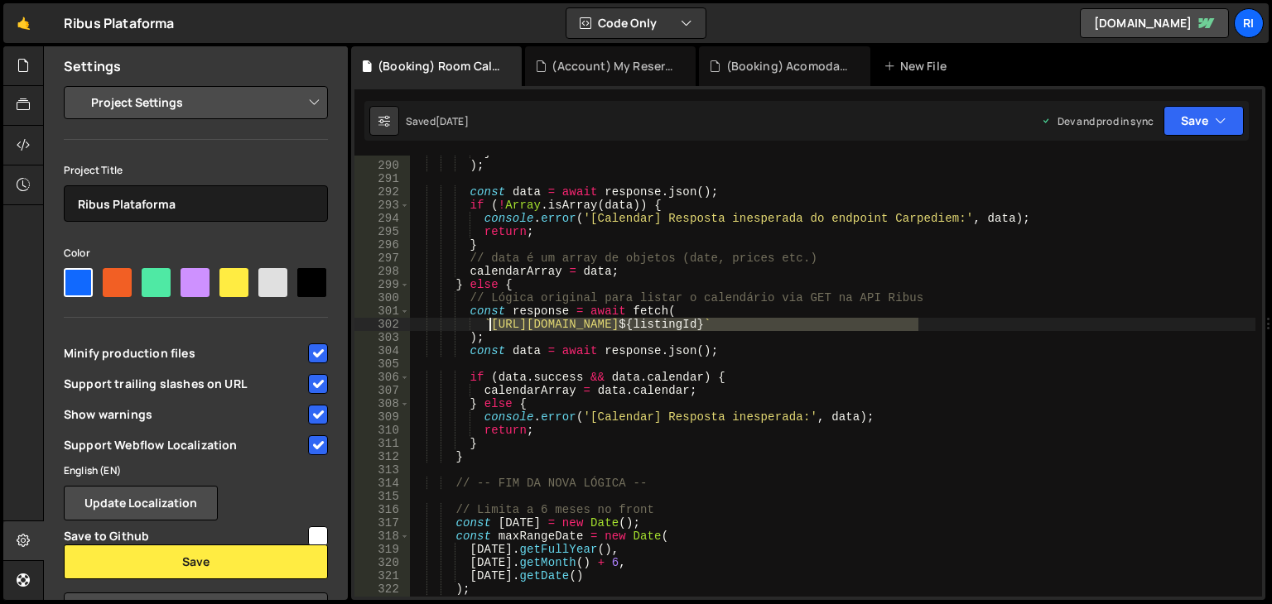
type textarea "`https://[DOMAIN_NAME]/api/booking/calendar/${listingId}`"
